Goal: Information Seeking & Learning: Learn about a topic

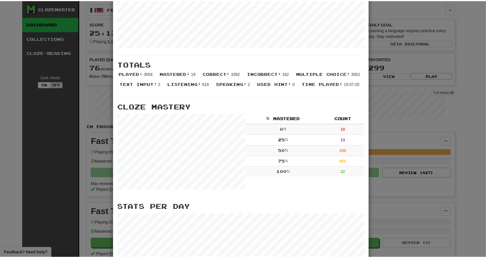
scroll to position [9, 0]
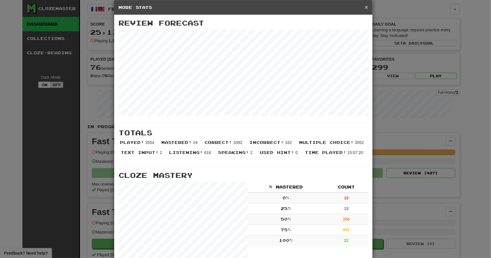
click at [365, 5] on span "×" at bounding box center [366, 7] width 3 height 7
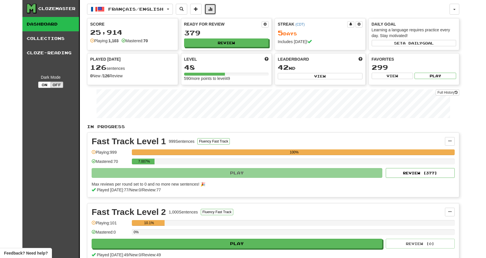
click at [212, 11] on span at bounding box center [210, 9] width 4 height 4
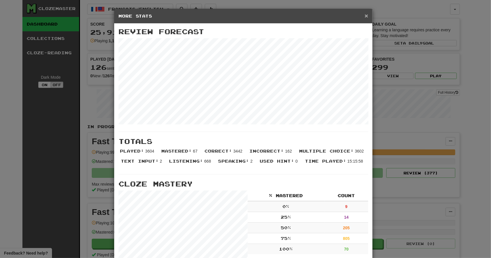
click at [365, 16] on span "×" at bounding box center [366, 15] width 3 height 7
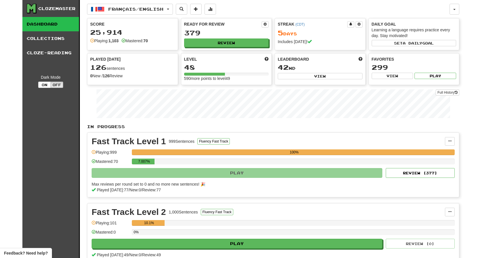
click at [64, 26] on link "Dashboard" at bounding box center [50, 24] width 57 height 14
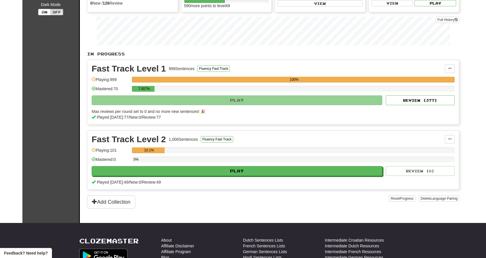
scroll to position [86, 0]
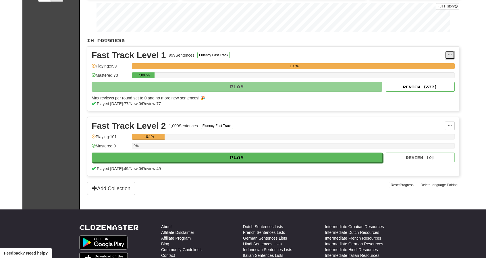
click at [451, 54] on span at bounding box center [449, 54] width 3 height 3
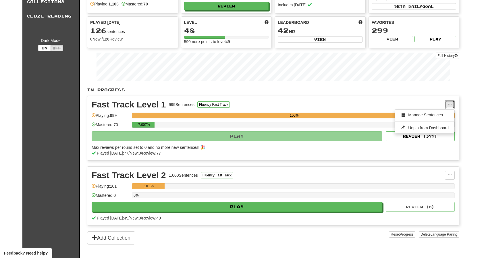
scroll to position [0, 0]
